Goal: Find specific page/section: Find specific page/section

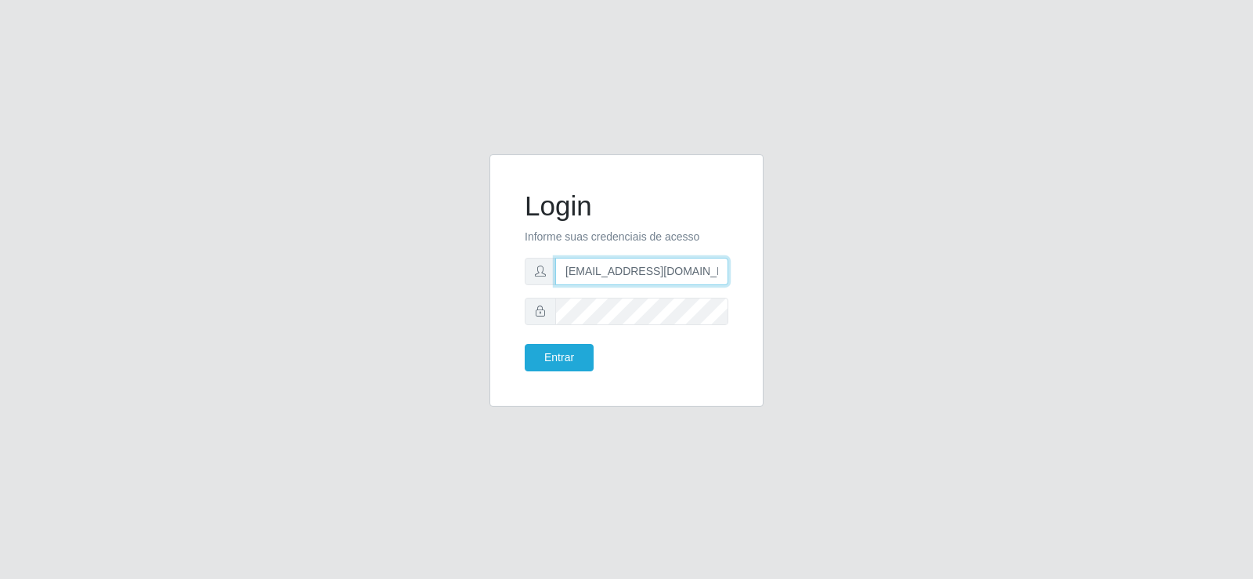
drag, startPoint x: 687, startPoint y: 266, endPoint x: 358, endPoint y: 293, distance: 330.1
click at [358, 293] on div "Login Informe suas credenciais de acesso [EMAIL_ADDRESS][DOMAIN_NAME] Entrar" at bounding box center [626, 289] width 893 height 271
click at [364, 293] on div "Login Informe suas credenciais de acesso [EMAIL_ADDRESS][DOMAIN_NAME] Entrar" at bounding box center [626, 289] width 893 height 271
drag, startPoint x: 634, startPoint y: 269, endPoint x: 436, endPoint y: 291, distance: 199.3
click at [436, 291] on div "Login Informe suas credenciais de acesso [EMAIL_ADDRESS][DOMAIN_NAME] Entrar" at bounding box center [626, 289] width 893 height 271
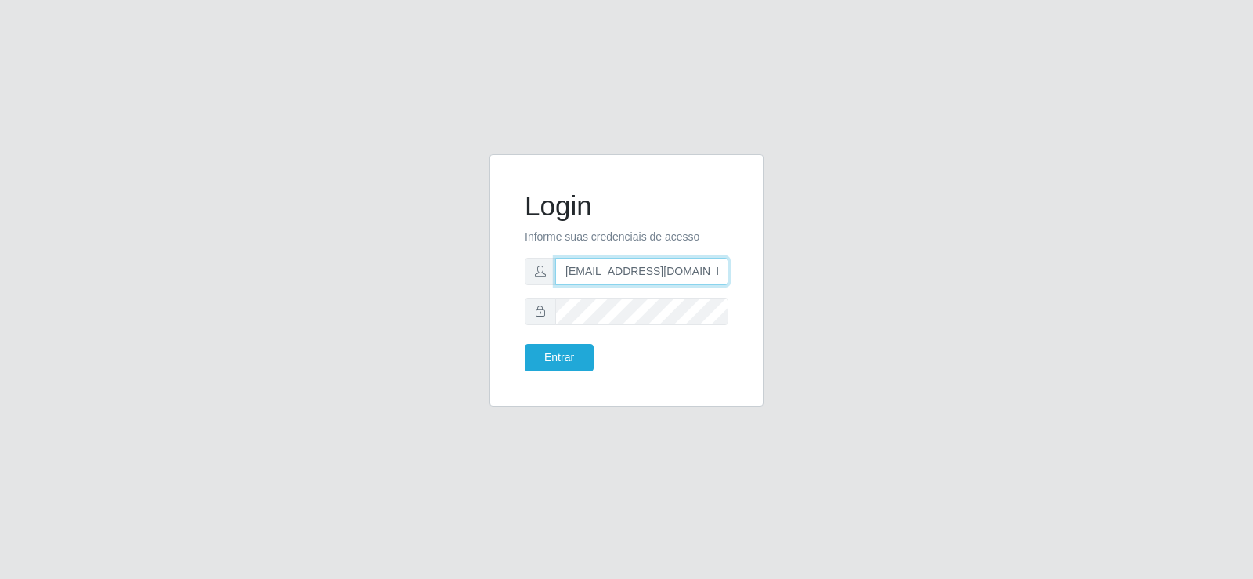
type input "[EMAIL_ADDRESS][DOMAIN_NAME]"
drag, startPoint x: 658, startPoint y: 279, endPoint x: 514, endPoint y: 284, distance: 144.2
click at [514, 284] on div "Login Informe suas credenciais de acesso [EMAIL_ADDRESS][DOMAIN_NAME] Entrar" at bounding box center [626, 280] width 235 height 213
type input "[EMAIL_ADDRESS][DOMAIN_NAME]"
click at [540, 321] on div at bounding box center [627, 311] width 204 height 27
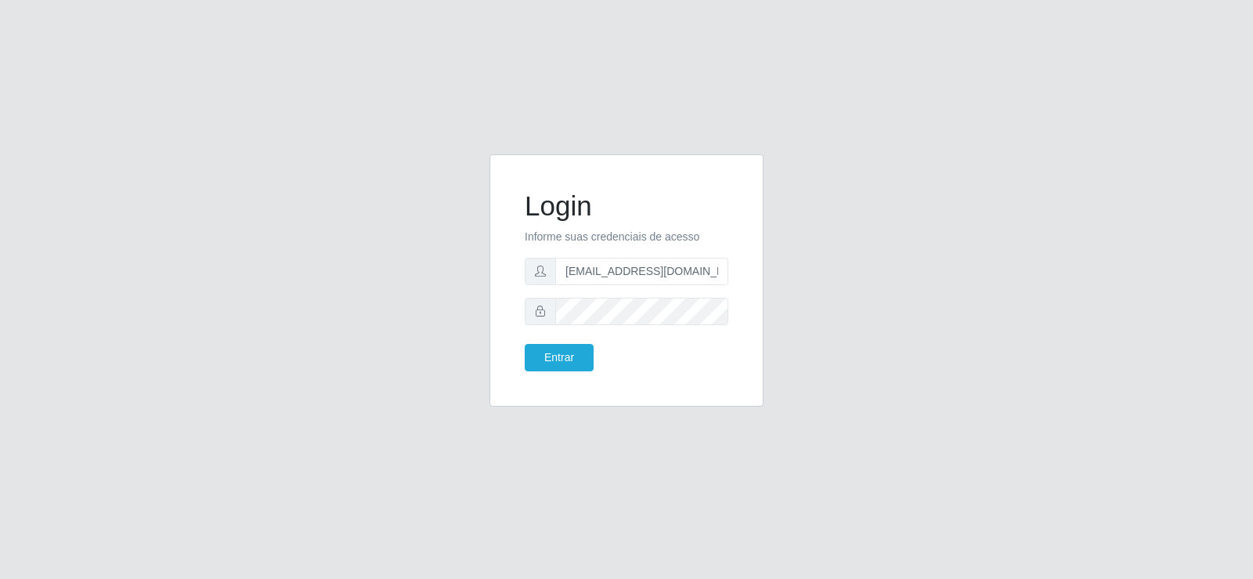
click at [523, 358] on div "Entrar" at bounding box center [570, 357] width 114 height 27
click at [527, 356] on button "Entrar" at bounding box center [559, 357] width 69 height 27
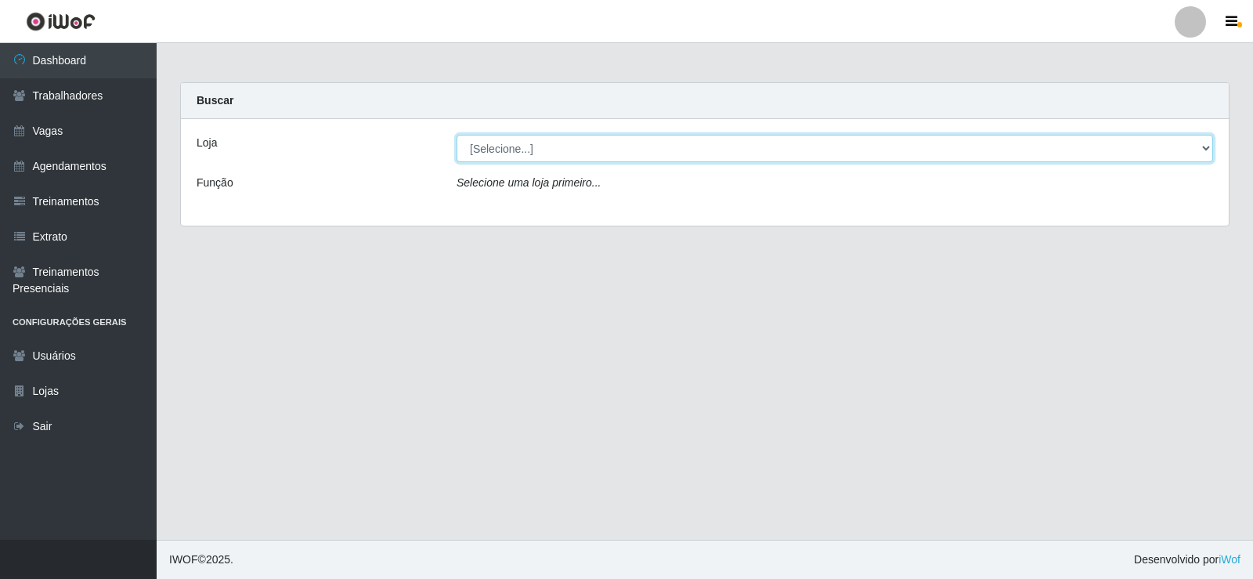
click at [587, 155] on select "[Selecione...] Supermercado Tadeu - [GEOGRAPHIC_DATA]" at bounding box center [835, 148] width 757 height 27
select select "195"
click at [457, 135] on select "[Selecione...] Supermercado Tadeu - [GEOGRAPHIC_DATA]" at bounding box center [835, 148] width 757 height 27
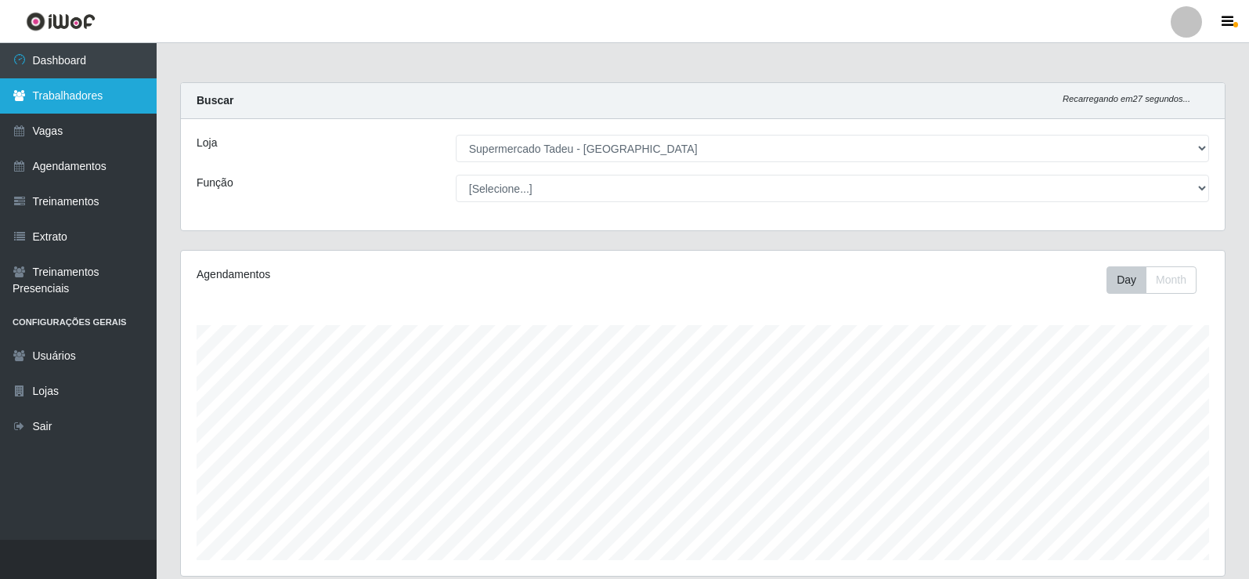
click at [93, 107] on link "Trabalhadores" at bounding box center [78, 95] width 157 height 35
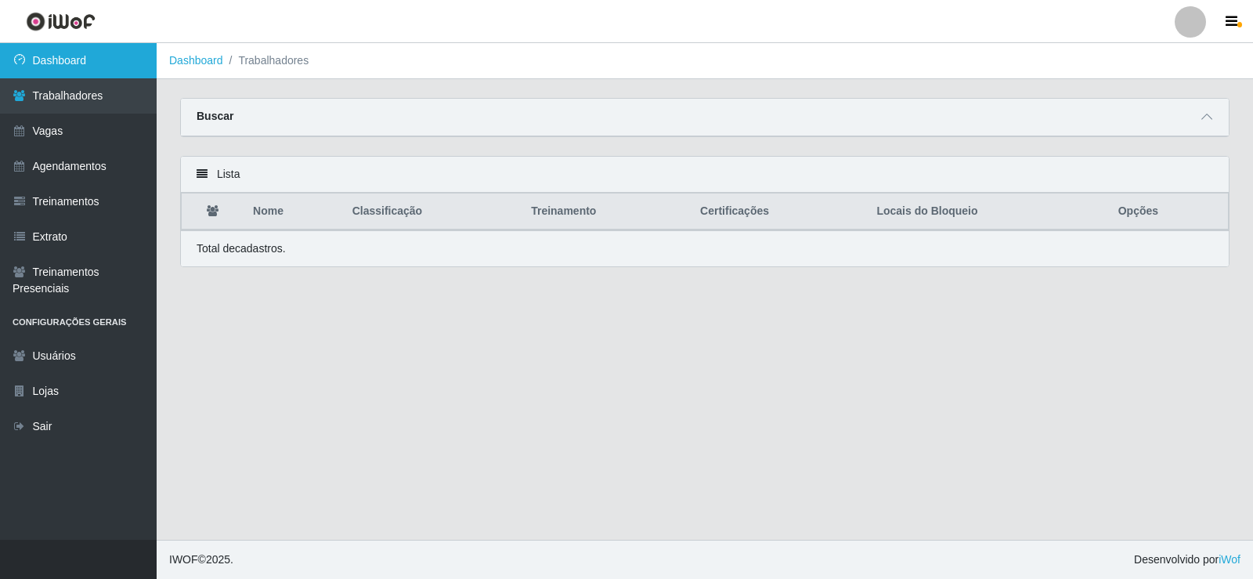
click at [132, 42] on header "Perfil Alterar Senha Sair" at bounding box center [626, 21] width 1253 height 43
click at [116, 64] on link "Dashboard" at bounding box center [78, 60] width 157 height 35
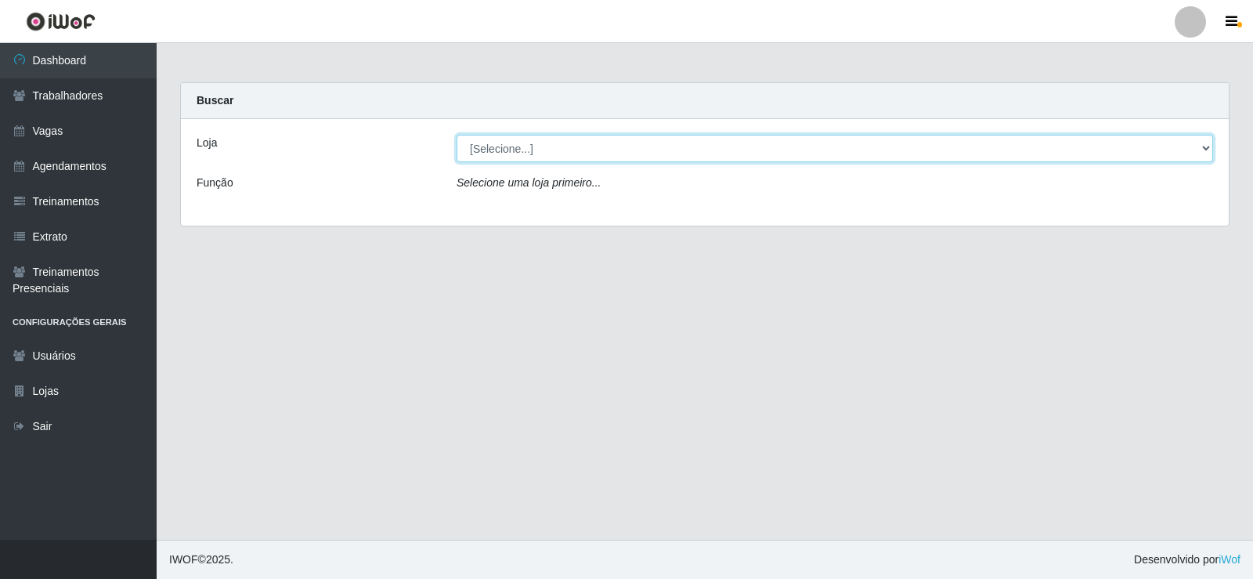
drag, startPoint x: 553, startPoint y: 150, endPoint x: 555, endPoint y: 160, distance: 10.3
click at [554, 150] on select "[Selecione...] Supermercado Tadeu - [GEOGRAPHIC_DATA]" at bounding box center [835, 148] width 757 height 27
select select "195"
click at [457, 135] on select "[Selecione...] Supermercado Tadeu - [GEOGRAPHIC_DATA]" at bounding box center [835, 148] width 757 height 27
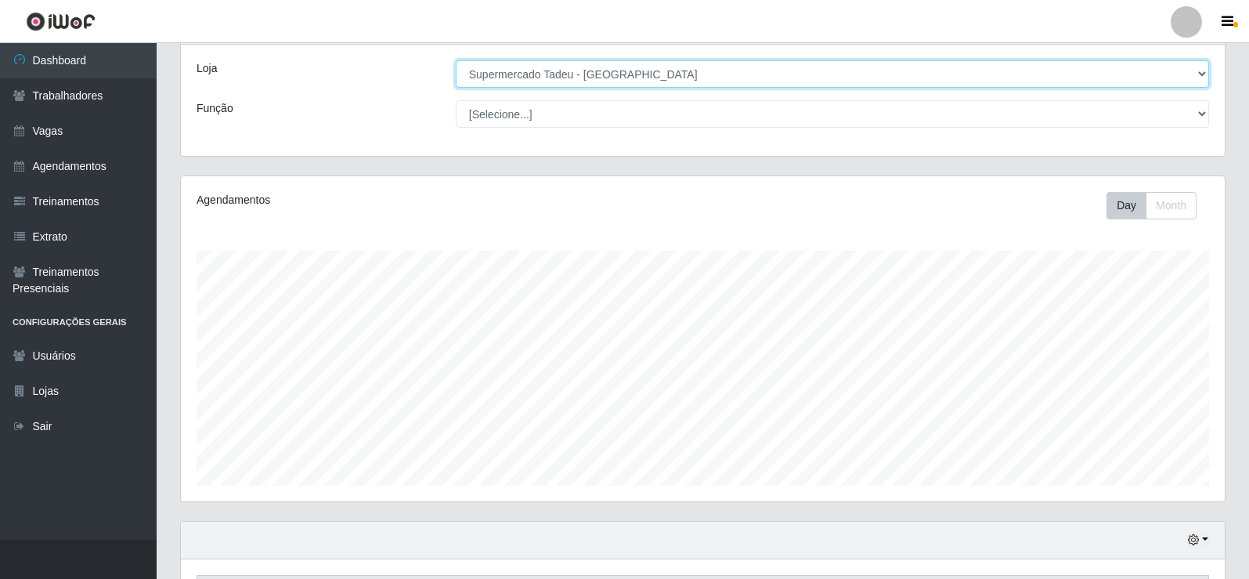
scroll to position [183, 0]
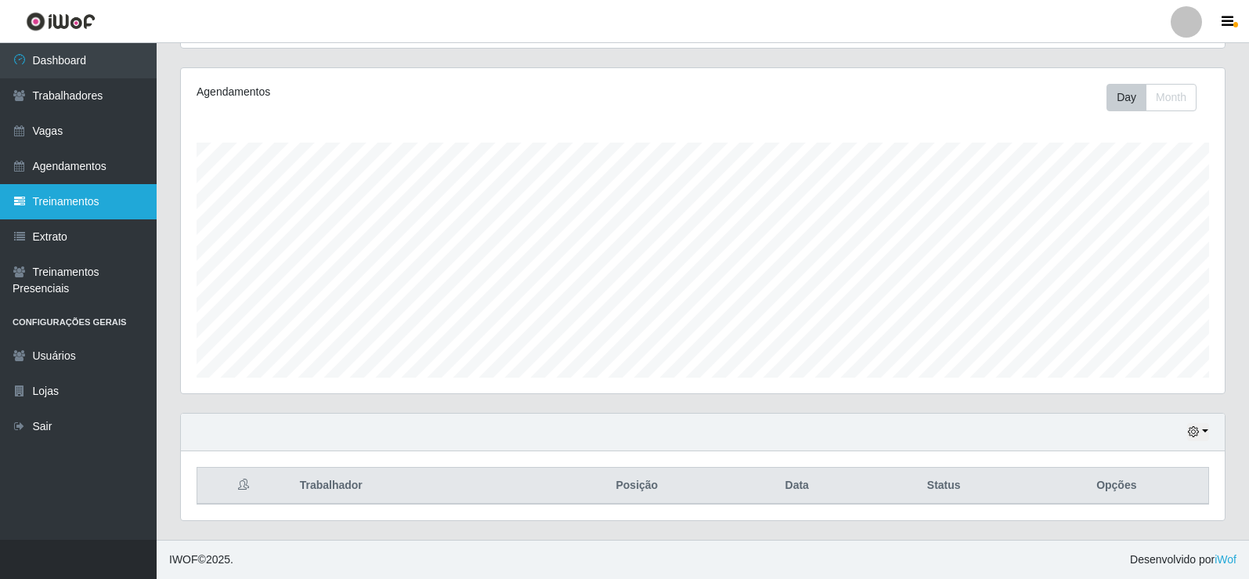
click at [99, 208] on link "Treinamentos" at bounding box center [78, 201] width 157 height 35
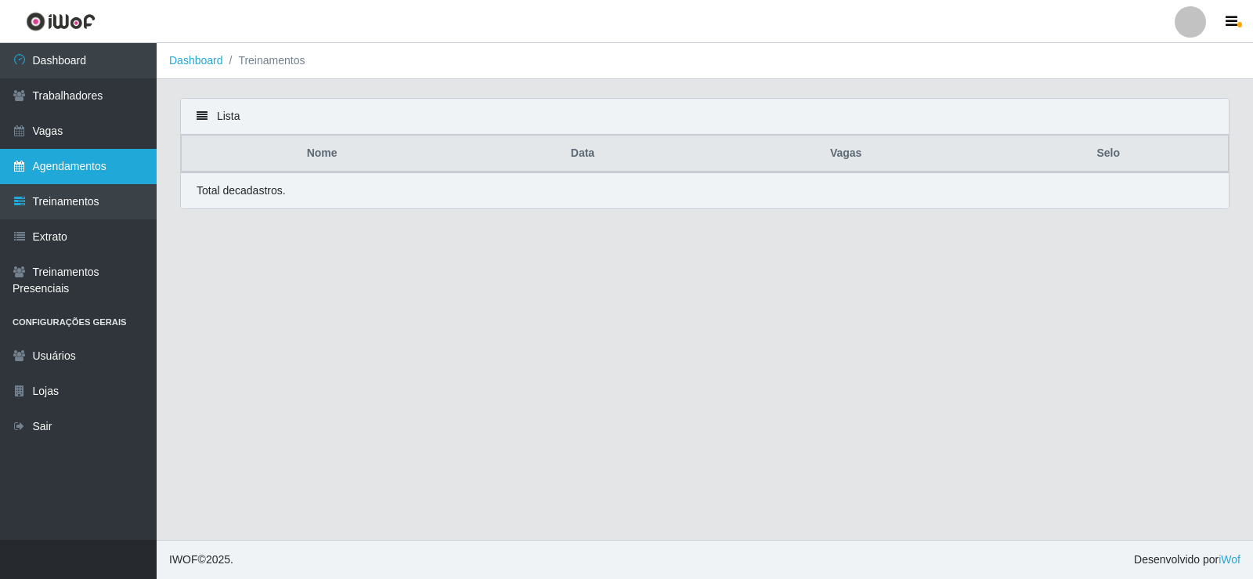
click at [107, 164] on link "Agendamentos" at bounding box center [78, 166] width 157 height 35
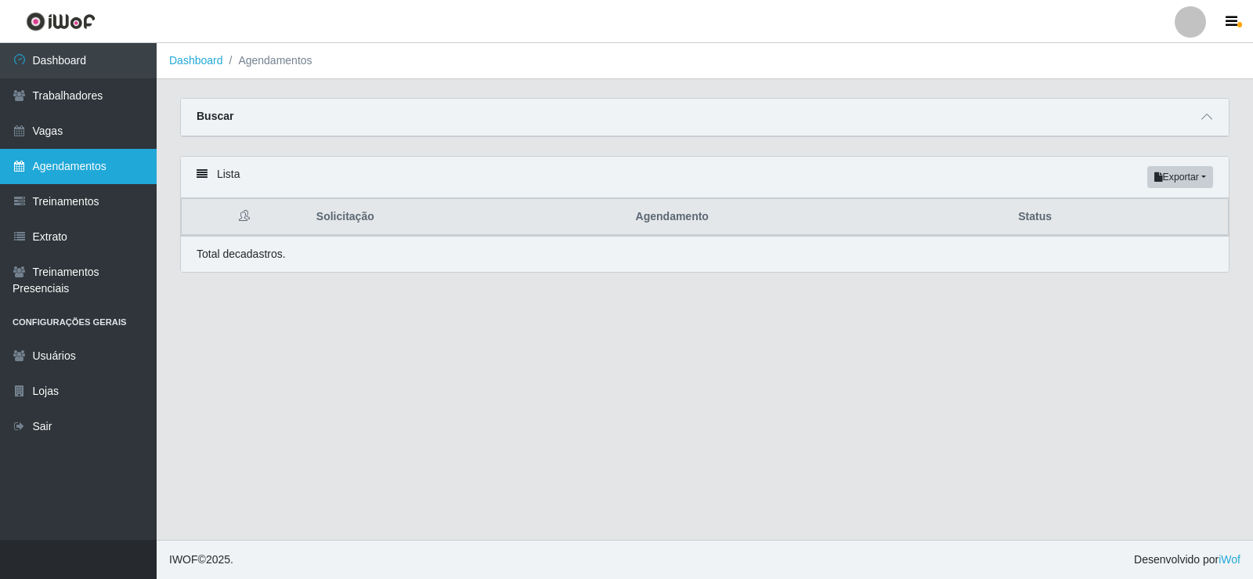
click at [103, 158] on link "Agendamentos" at bounding box center [78, 166] width 157 height 35
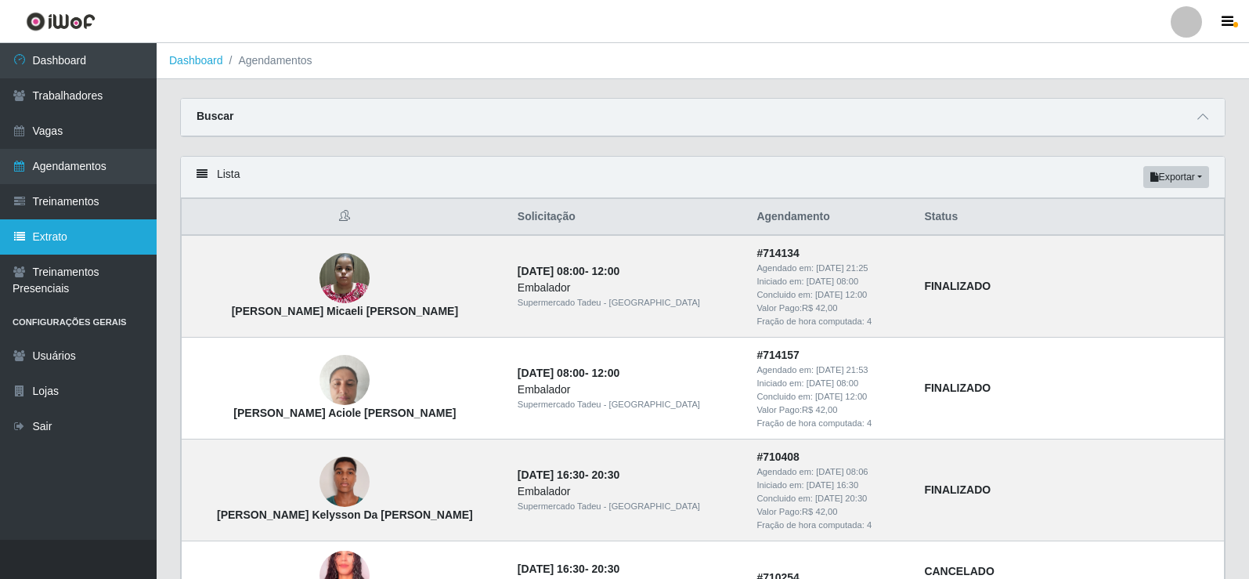
click at [121, 229] on link "Extrato" at bounding box center [78, 236] width 157 height 35
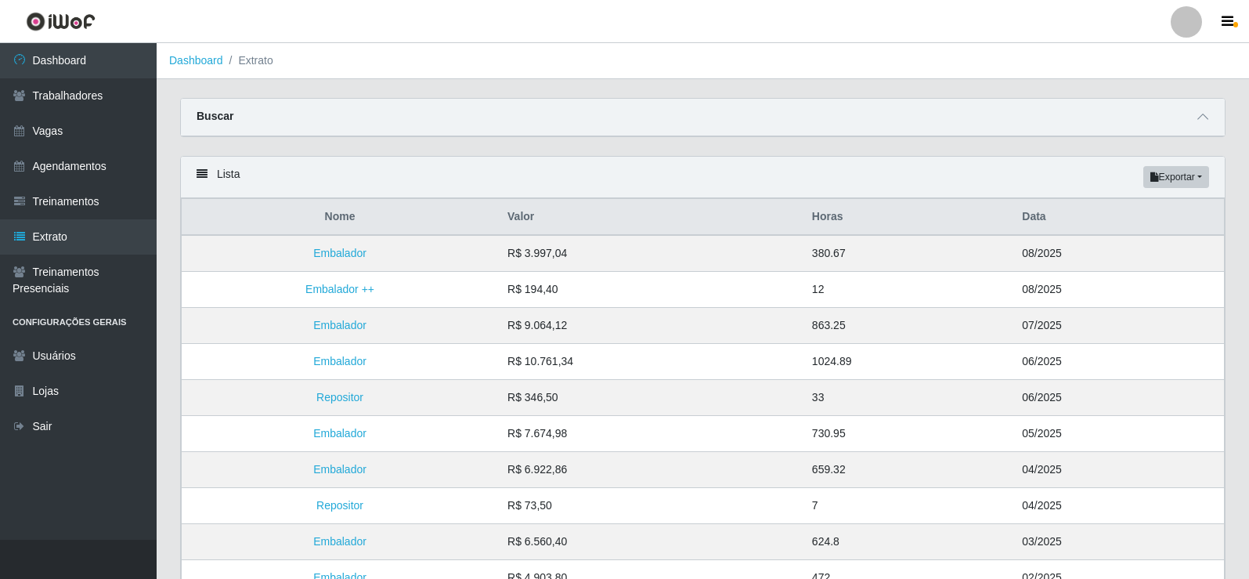
click at [841, 27] on header "Perfil Alterar Senha Sair" at bounding box center [624, 21] width 1249 height 43
